Goal: Check status: Check status

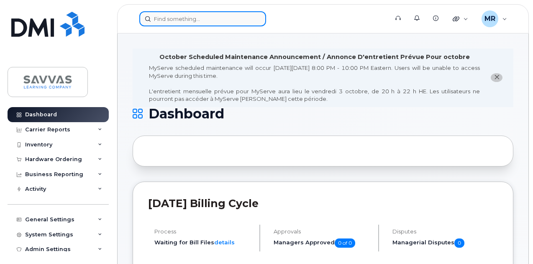
click at [159, 19] on input at bounding box center [202, 18] width 127 height 15
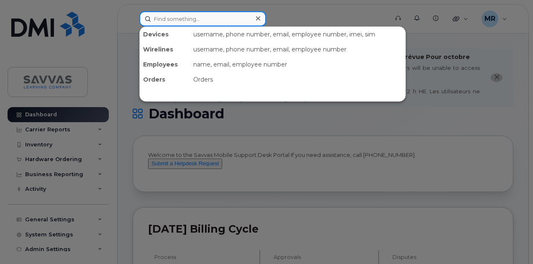
paste input "9174712030"
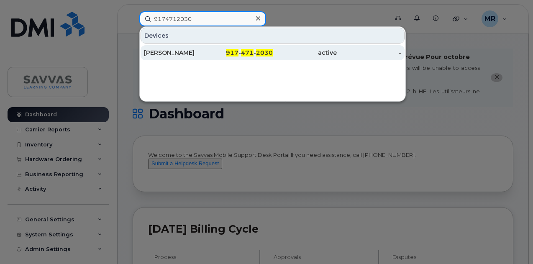
type input "9174712030"
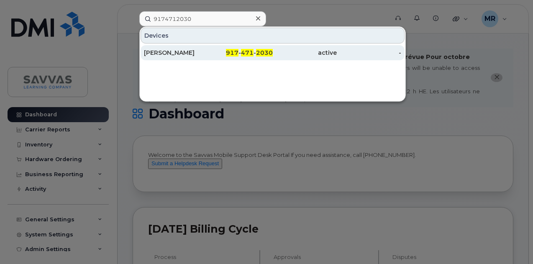
click at [258, 47] on div "917 - 471 - 2030" at bounding box center [240, 52] width 64 height 15
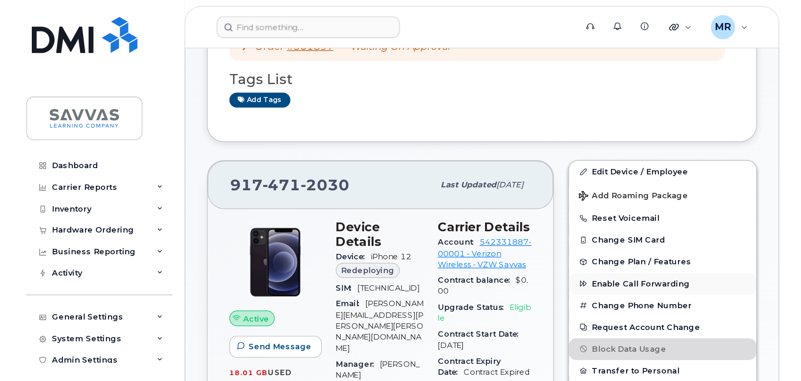
scroll to position [251, 0]
